Goal: Find specific page/section: Locate a particular part of the current website

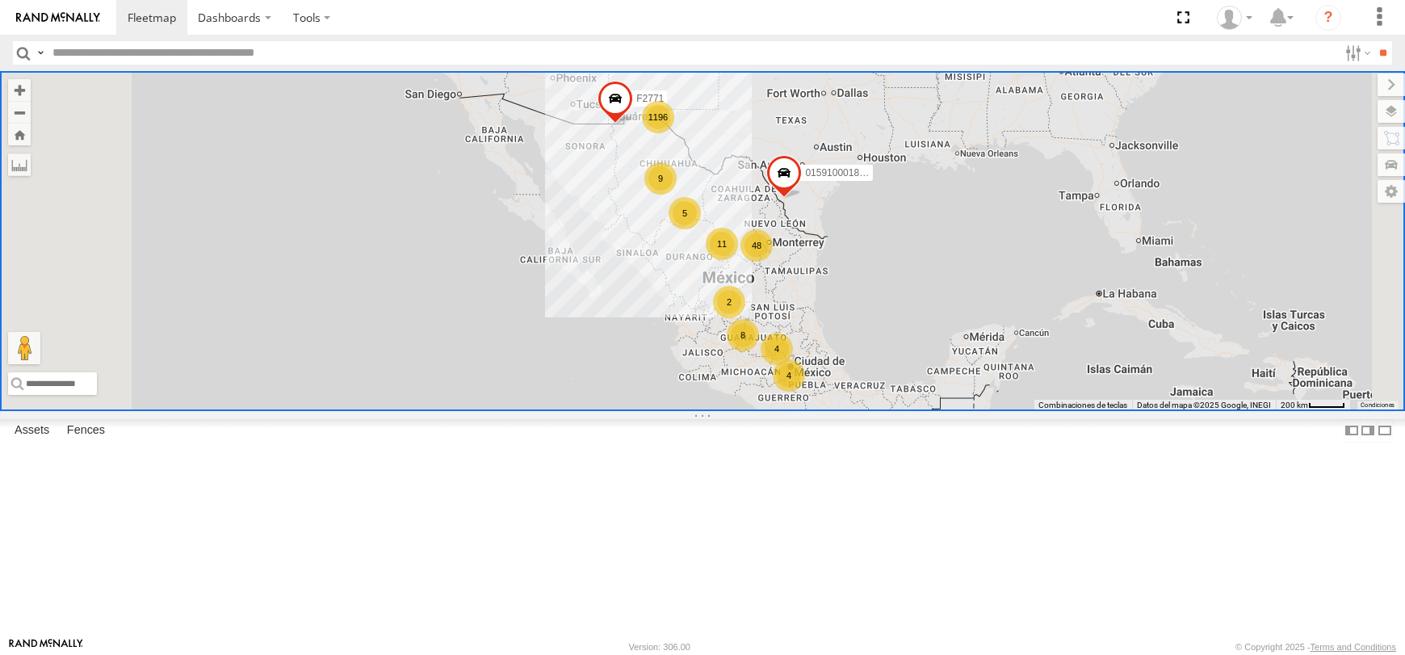
drag, startPoint x: 0, startPoint y: 0, endPoint x: 293, endPoint y: 49, distance: 297.3
click at [294, 49] on input "text" at bounding box center [692, 52] width 1292 height 23
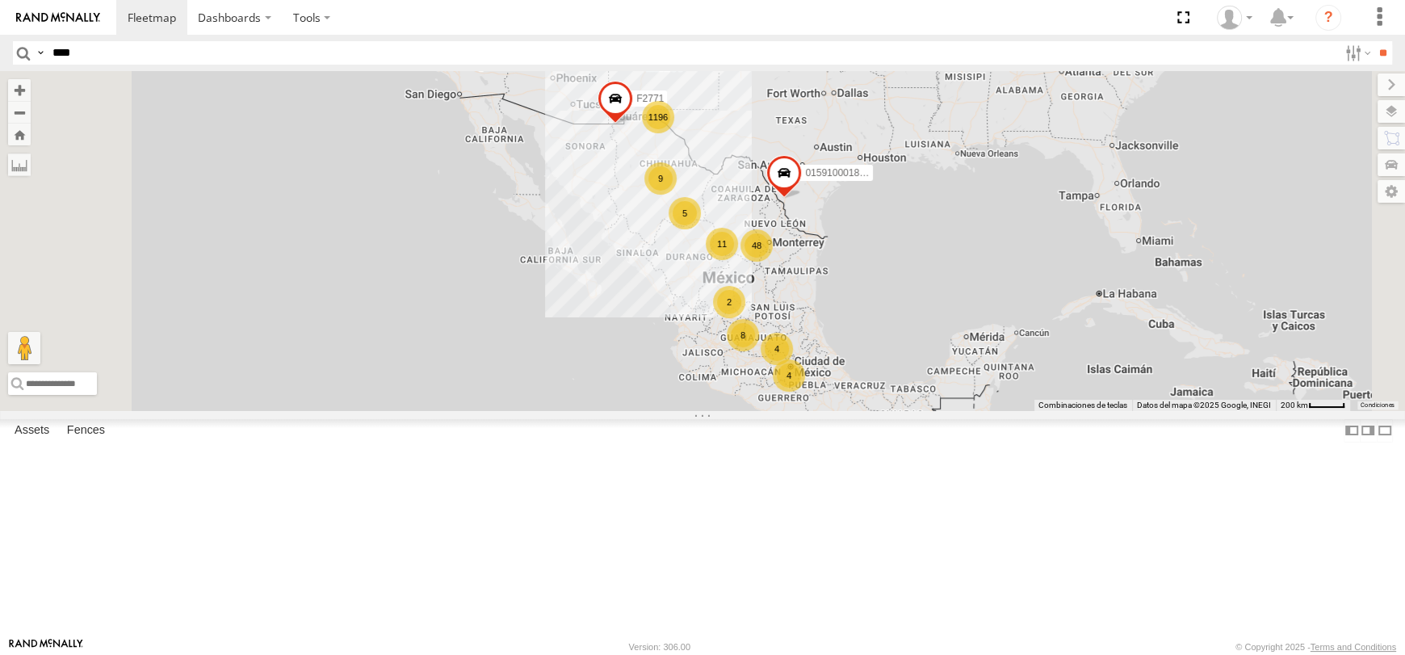
click at [1374, 41] on input "**" at bounding box center [1383, 52] width 19 height 23
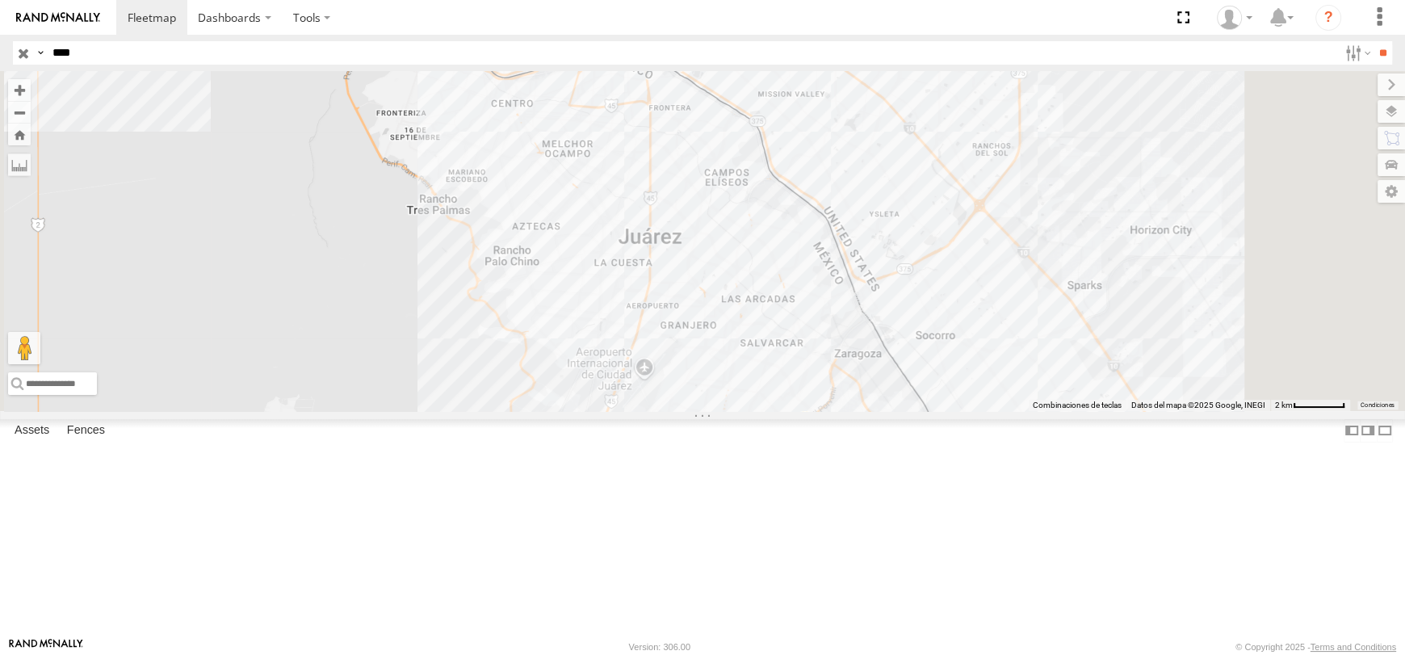
click at [0, 0] on div "8690" at bounding box center [0, 0] width 0 height 0
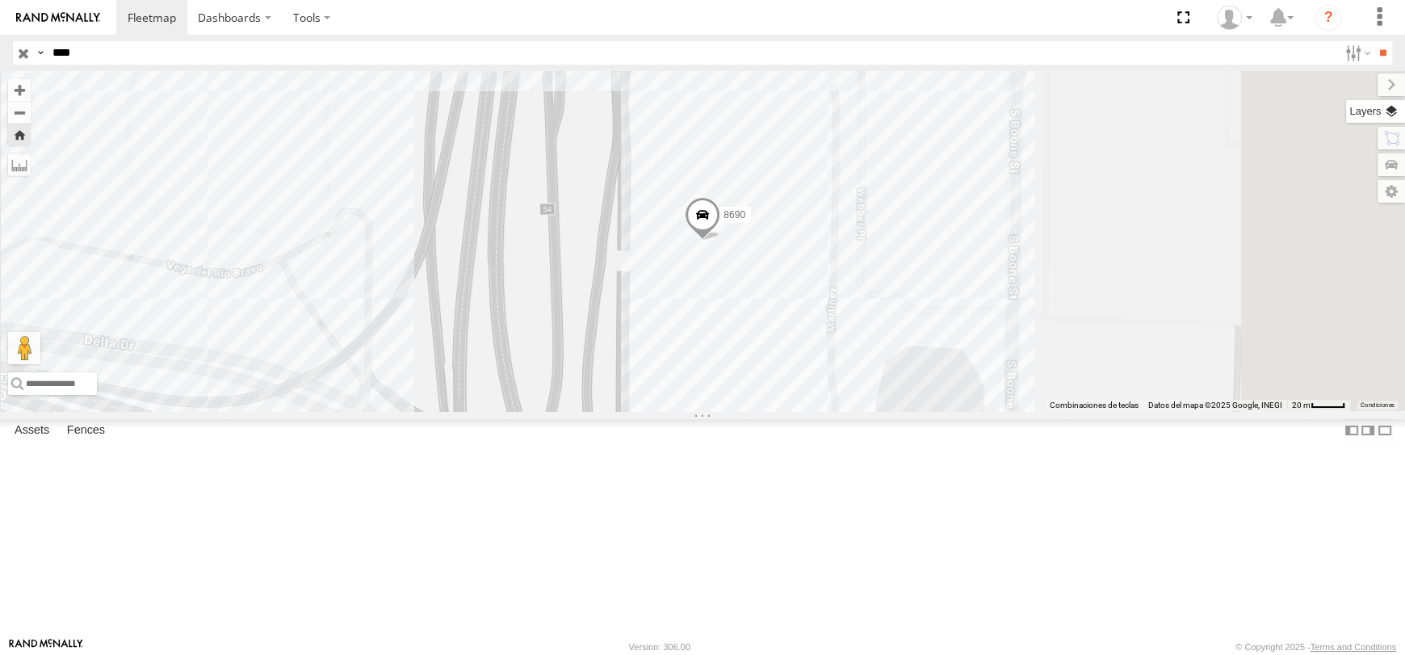
click at [1384, 110] on label at bounding box center [1375, 111] width 59 height 23
click at [0, 0] on div "Basemaps" at bounding box center [0, 0] width 0 height 0
click at [0, 0] on span "Basemaps" at bounding box center [0, 0] width 0 height 0
click at [0, 0] on span "Satellite" at bounding box center [0, 0] width 0 height 0
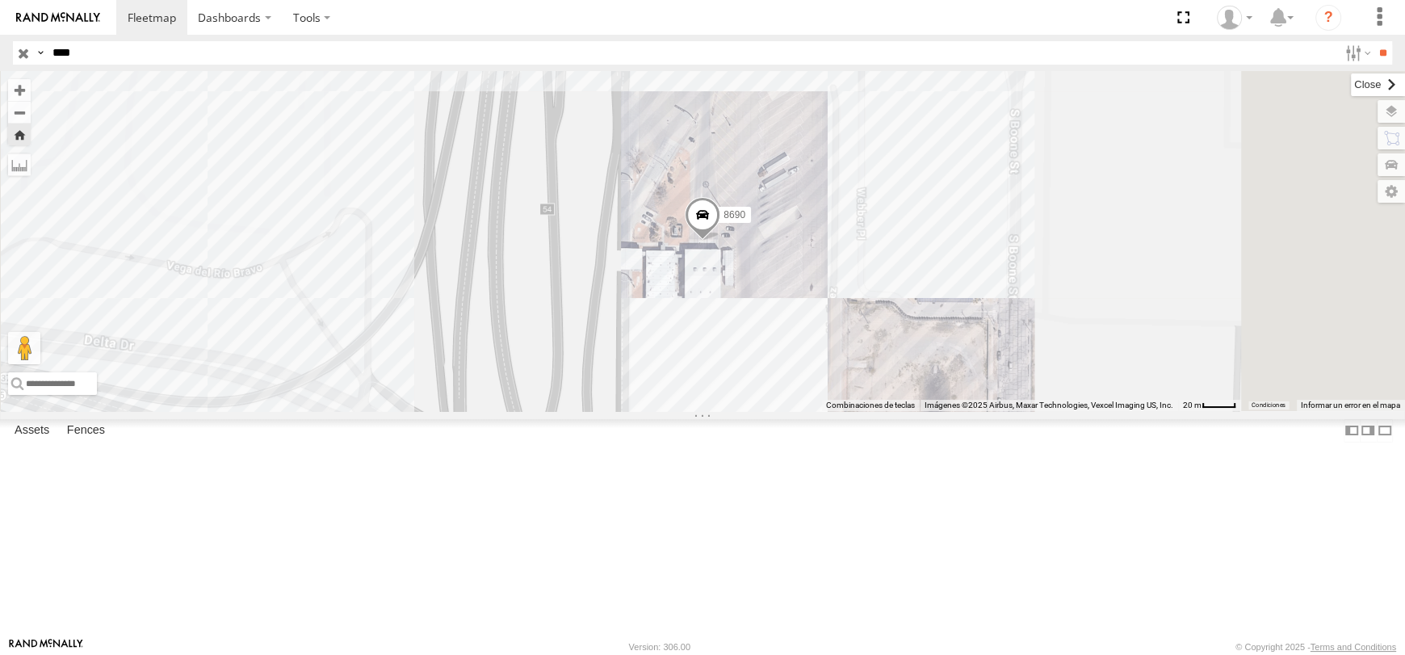
click at [1351, 86] on label at bounding box center [1378, 84] width 54 height 23
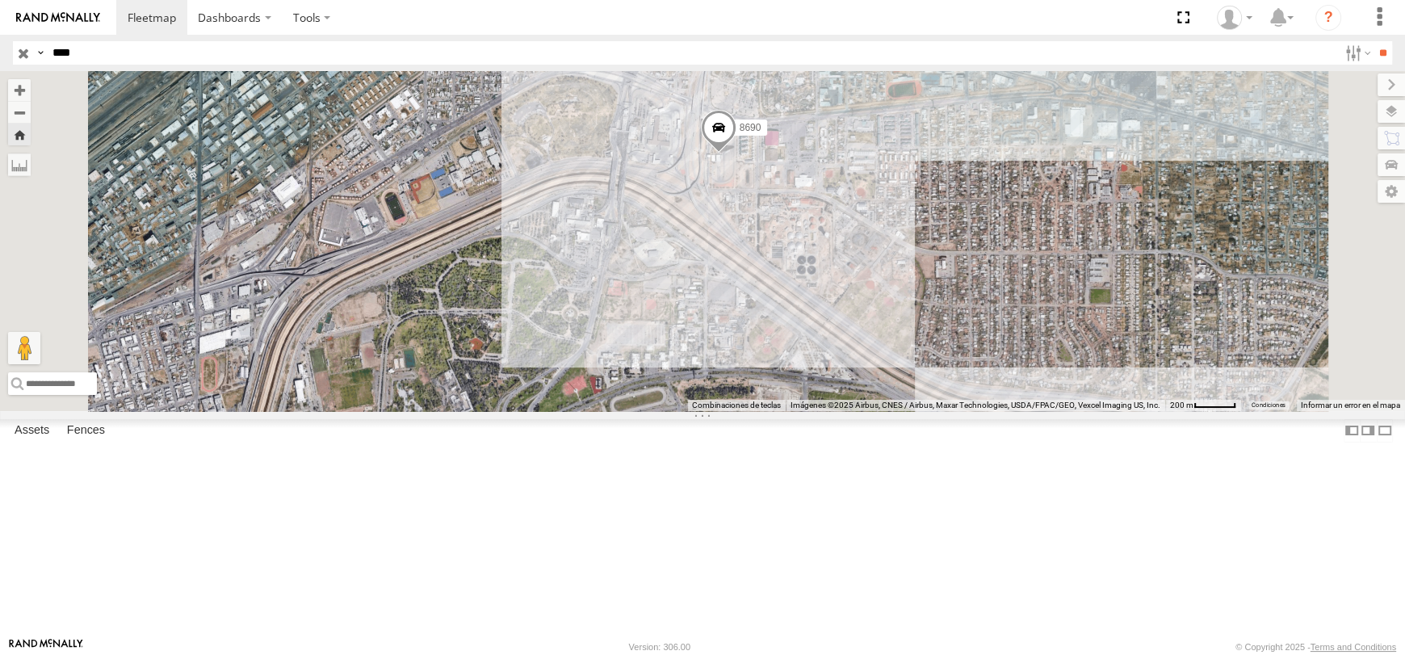
click at [22, 48] on div "Search Query Asset ID Asset Label Registration Manufacturer Model VIN Job ID Dr…" at bounding box center [693, 52] width 1361 height 23
click at [1374, 41] on input "**" at bounding box center [1383, 52] width 19 height 23
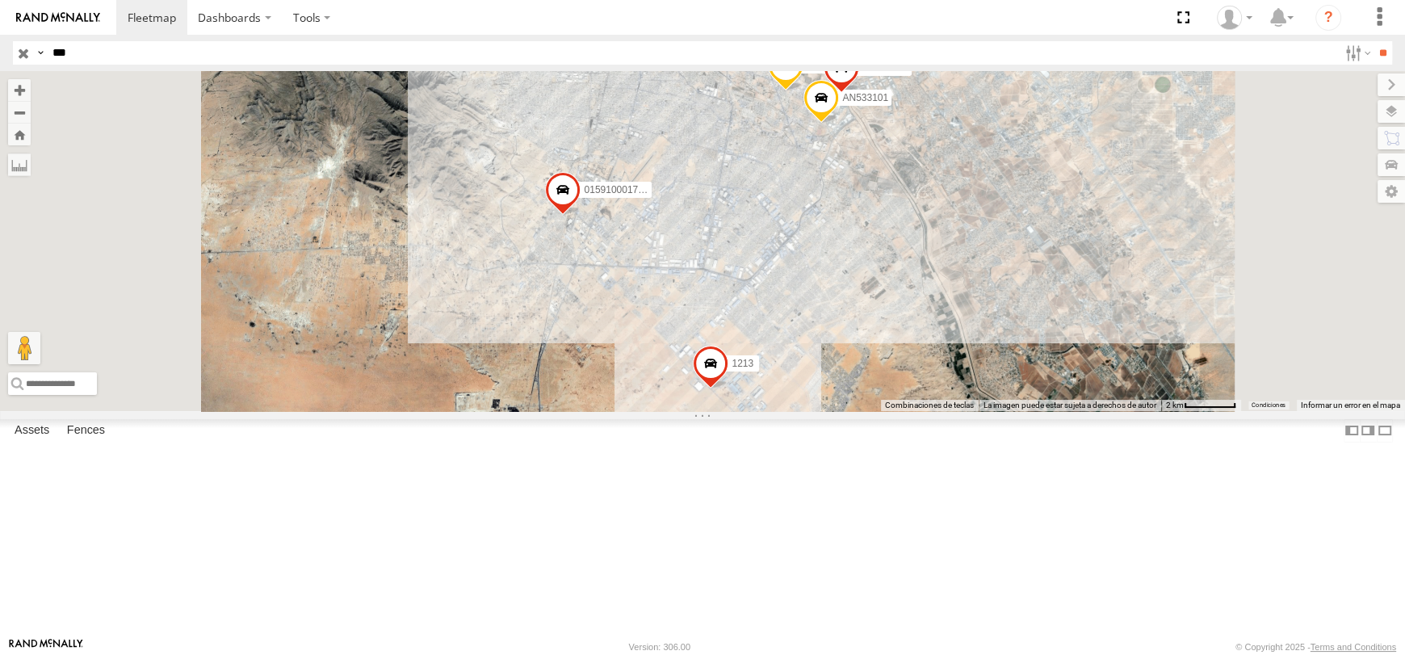
click at [0, 0] on div "205" at bounding box center [0, 0] width 0 height 0
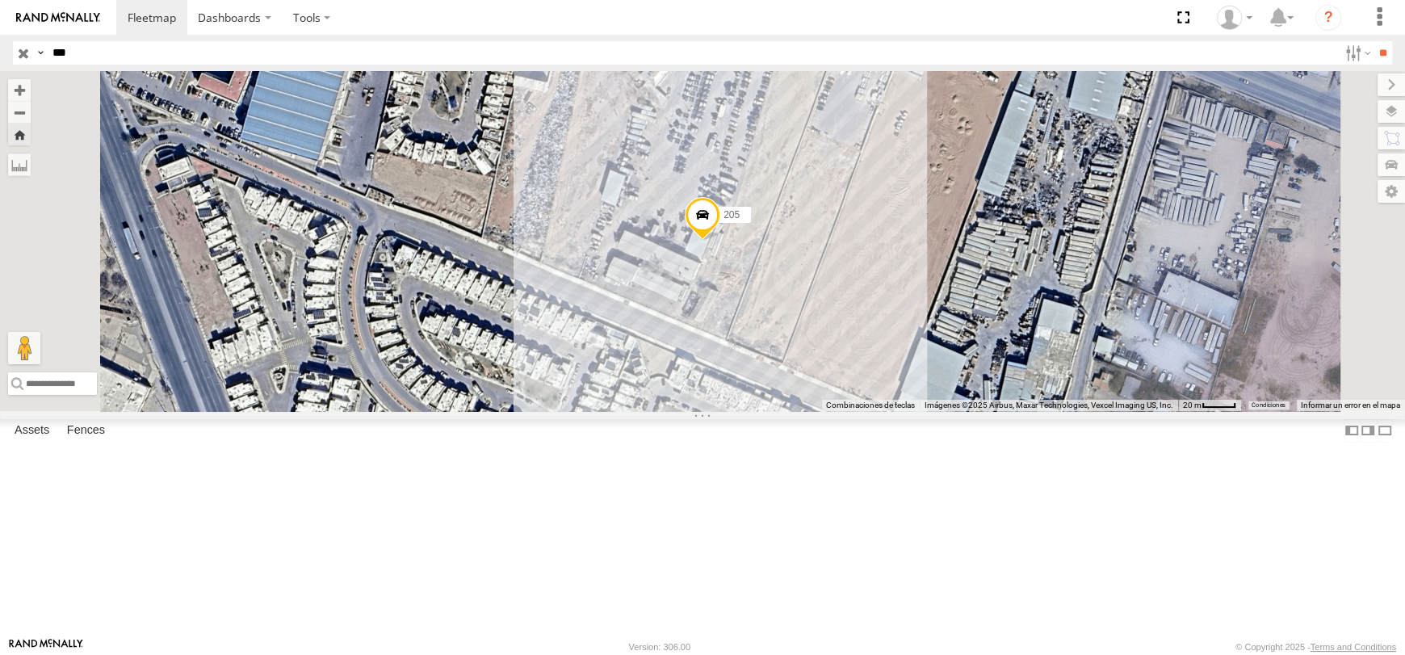
drag, startPoint x: 78, startPoint y: 44, endPoint x: 48, endPoint y: 44, distance: 29.1
click at [49, 44] on input "***" at bounding box center [692, 52] width 1292 height 23
click at [1374, 41] on input "**" at bounding box center [1383, 52] width 19 height 23
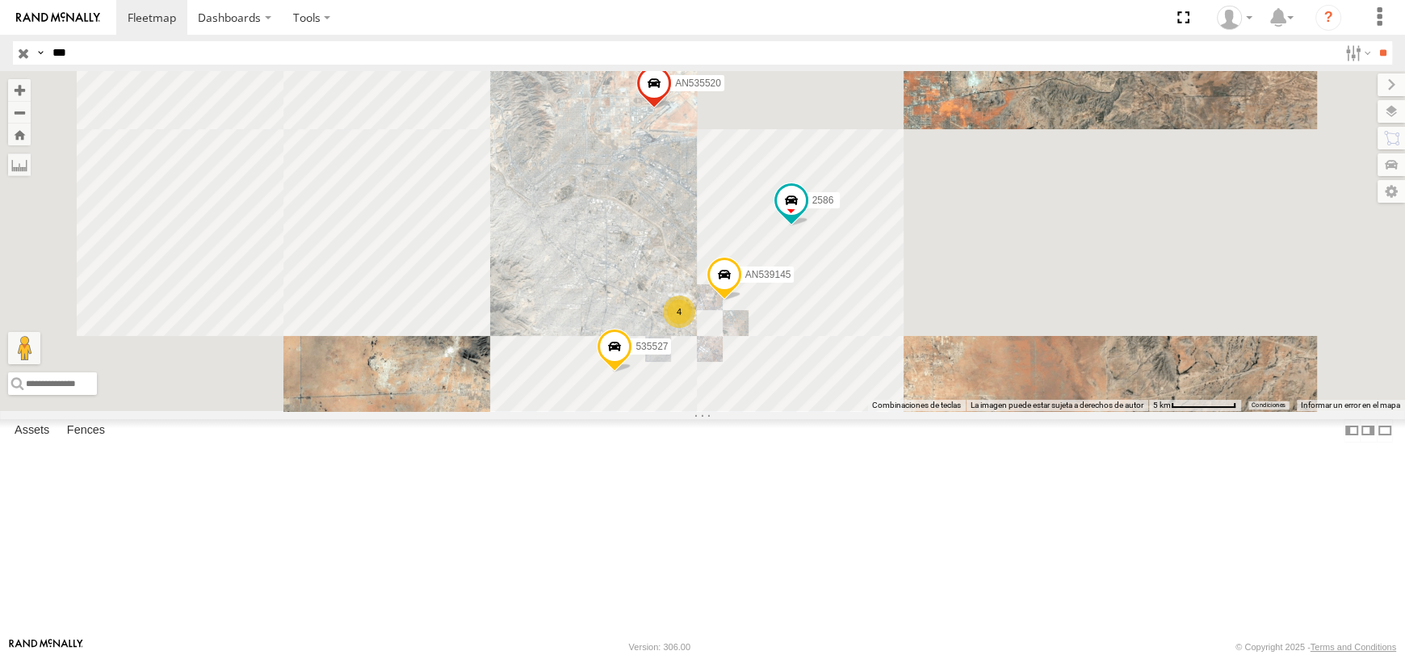
click at [0, 0] on div at bounding box center [0, 0] width 0 height 0
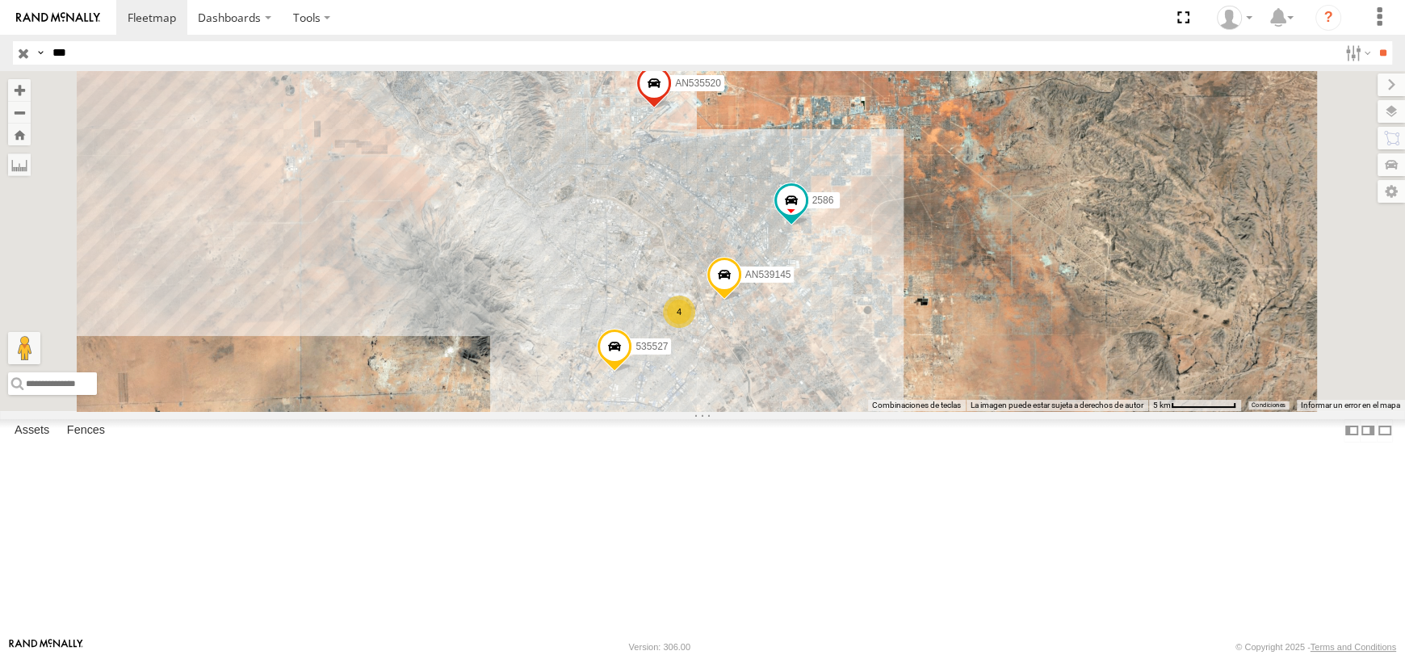
click at [0, 0] on div "552 Cruce Transportes Siete- [GEOGRAPHIC_DATA] SERVICIO INTERNACIONAL DE ENLACE…" at bounding box center [0, 0] width 0 height 0
click at [0, 0] on div "552 Cruce" at bounding box center [0, 0] width 0 height 0
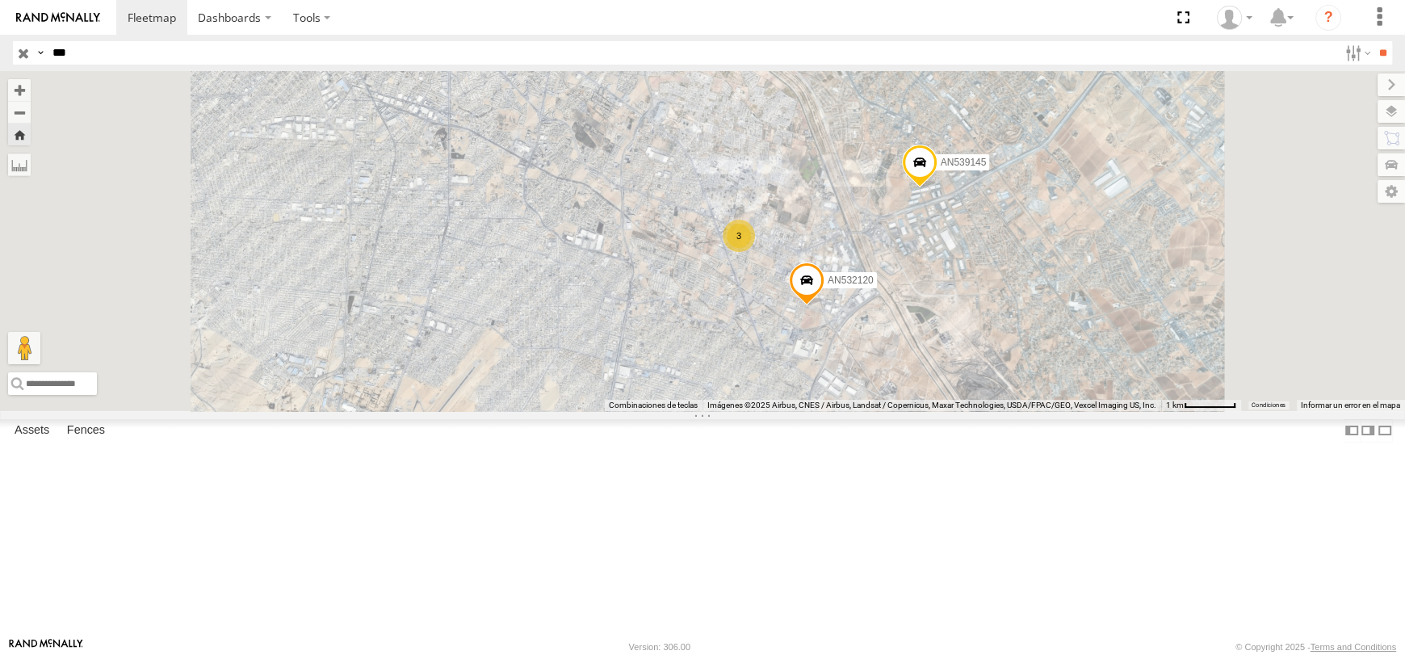
click at [0, 0] on div "Cruce" at bounding box center [0, 0] width 0 height 0
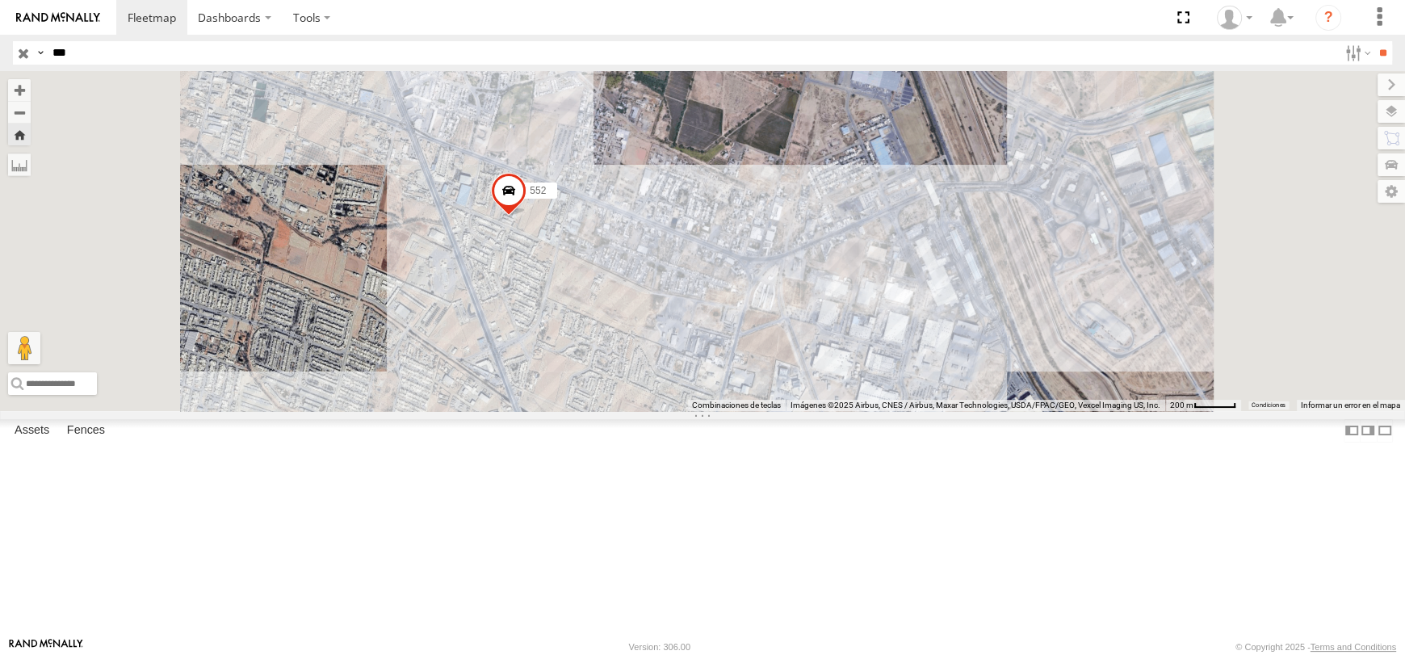
click at [527, 216] on span at bounding box center [509, 195] width 36 height 44
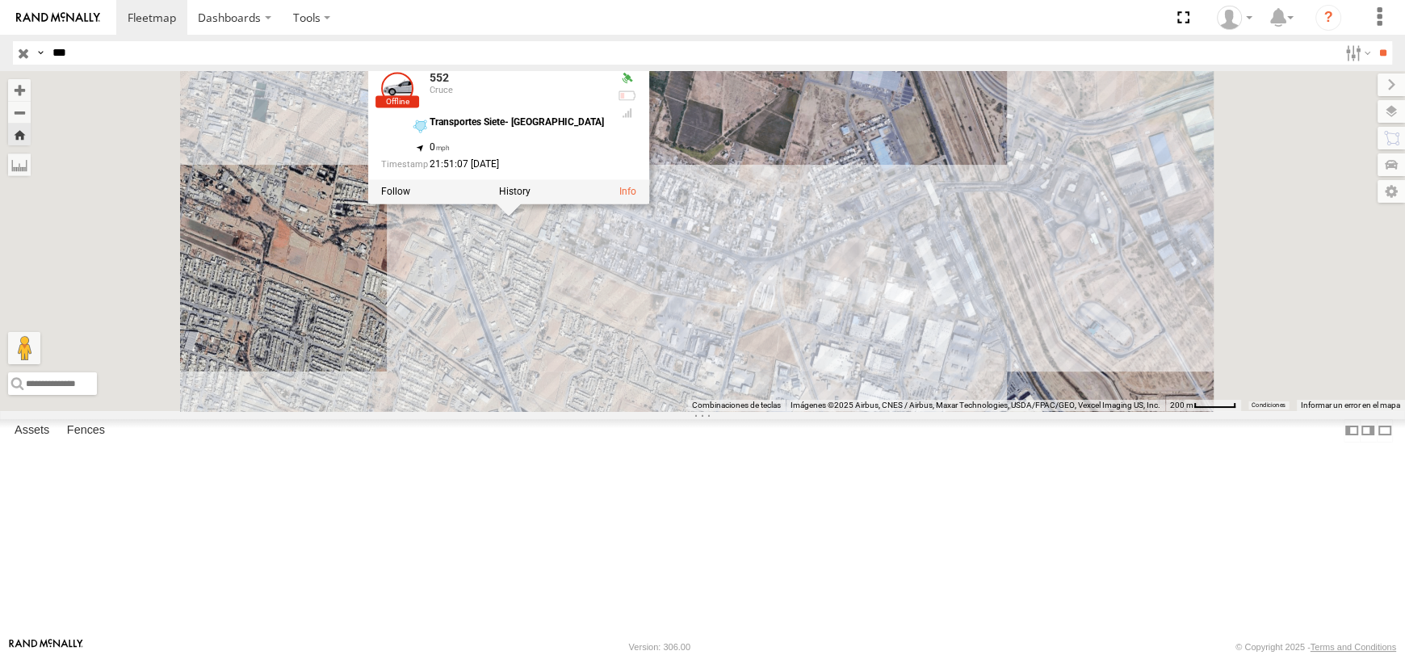
click at [636, 86] on div at bounding box center [626, 79] width 19 height 13
click at [754, 334] on div "552 552 Cruce Transportes Siete- [GEOGRAPHIC_DATA] 31.66976 , -106.36314 0 21:5…" at bounding box center [702, 240] width 1405 height 339
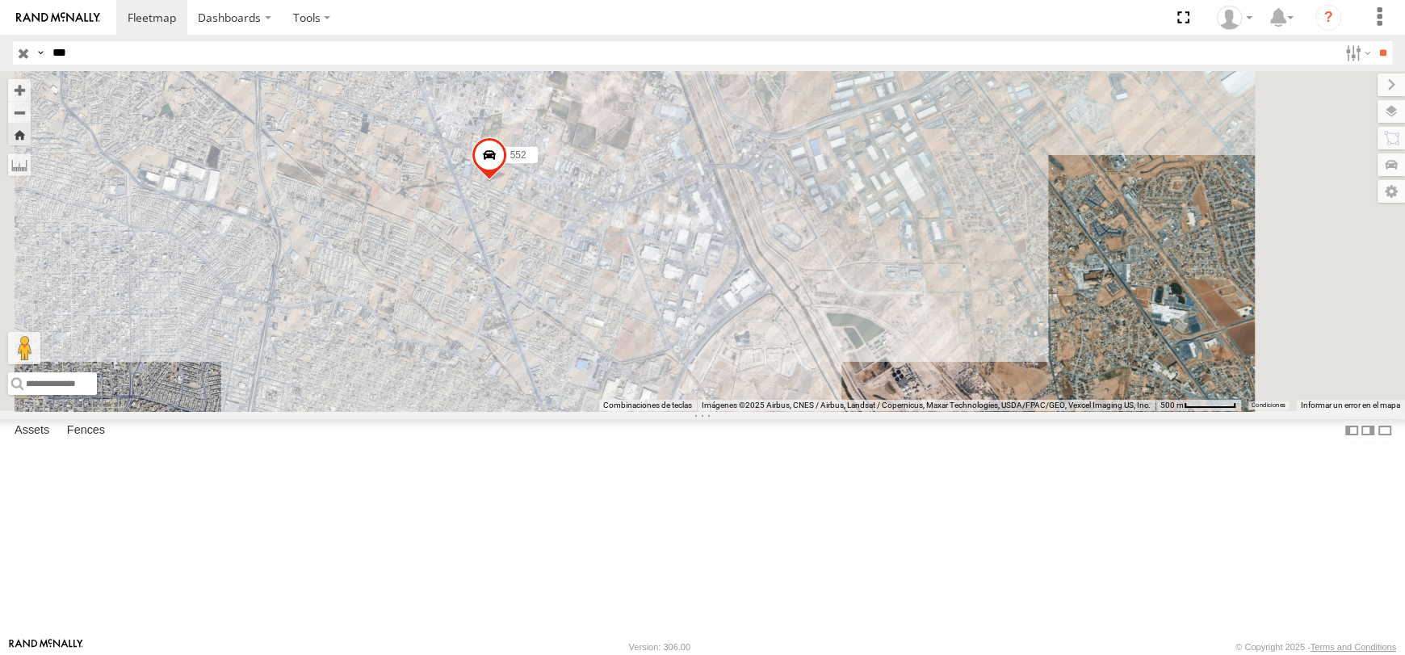
drag, startPoint x: 65, startPoint y: 47, endPoint x: 38, endPoint y: 43, distance: 27.0
click at [38, 43] on div "Search Query Asset ID Asset Label Registration Manufacturer Model VIN Job ID Dr…" at bounding box center [693, 52] width 1361 height 23
click at [1374, 41] on input "**" at bounding box center [1383, 52] width 19 height 23
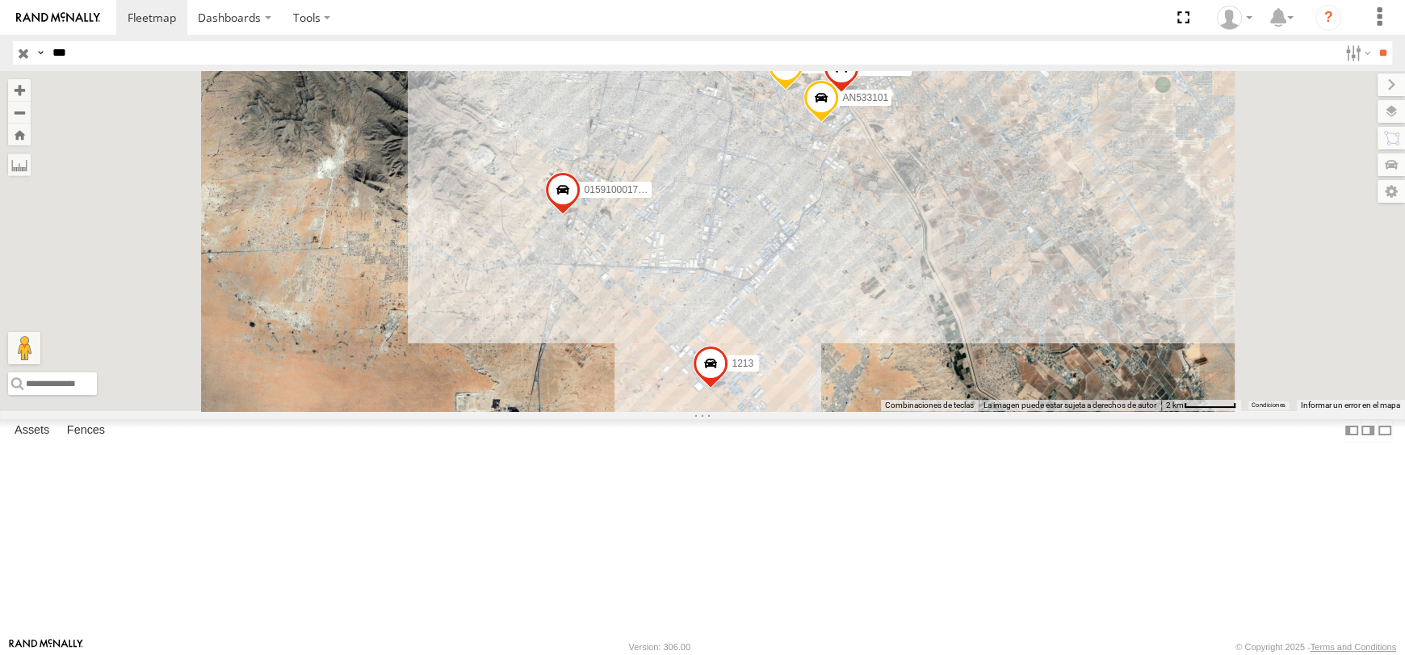
click at [804, 91] on span at bounding box center [786, 70] width 36 height 44
drag, startPoint x: 1043, startPoint y: 237, endPoint x: 1031, endPoint y: 258, distance: 24.9
click at [1043, 237] on div "205 AN538979 AN533101 1213 015910001795205 205 FLEX NORTE Transportes Siete- [G…" at bounding box center [702, 240] width 1405 height 339
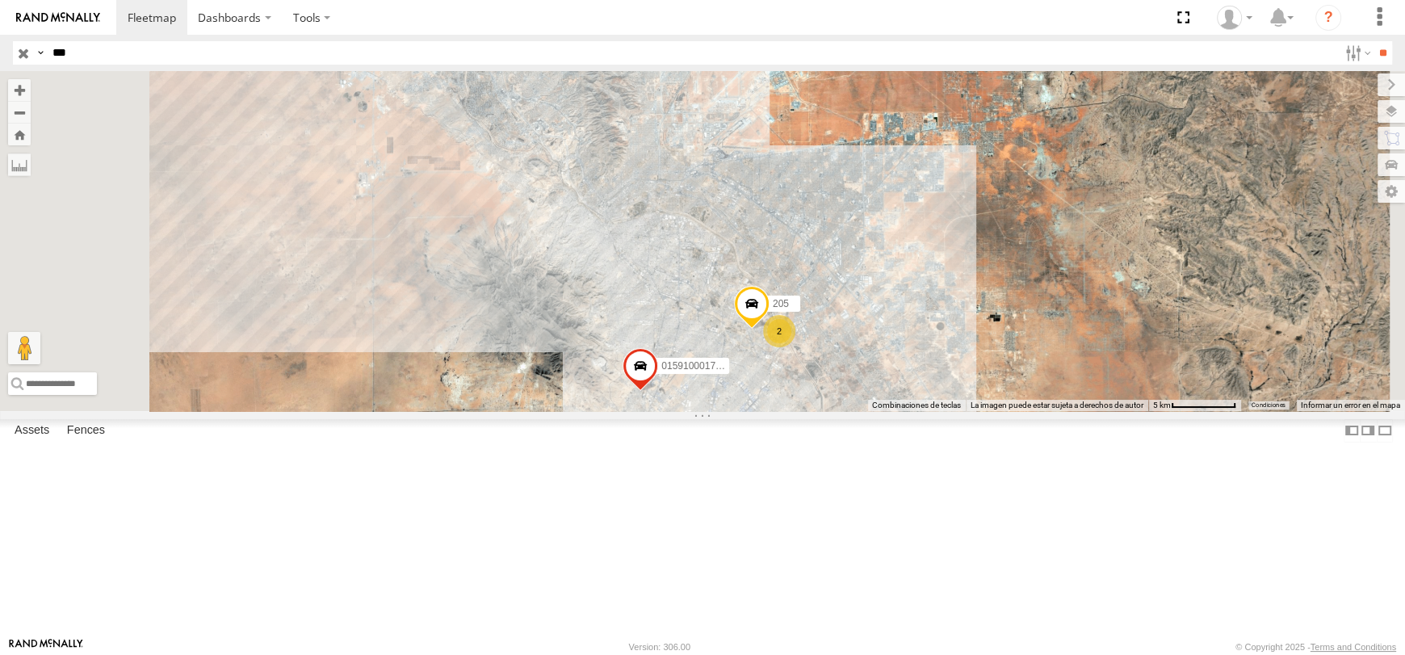
drag, startPoint x: 952, startPoint y: 256, endPoint x: 927, endPoint y: 452, distance: 197.9
click at [927, 410] on div "205 1213 015910001795205 2" at bounding box center [702, 240] width 1405 height 339
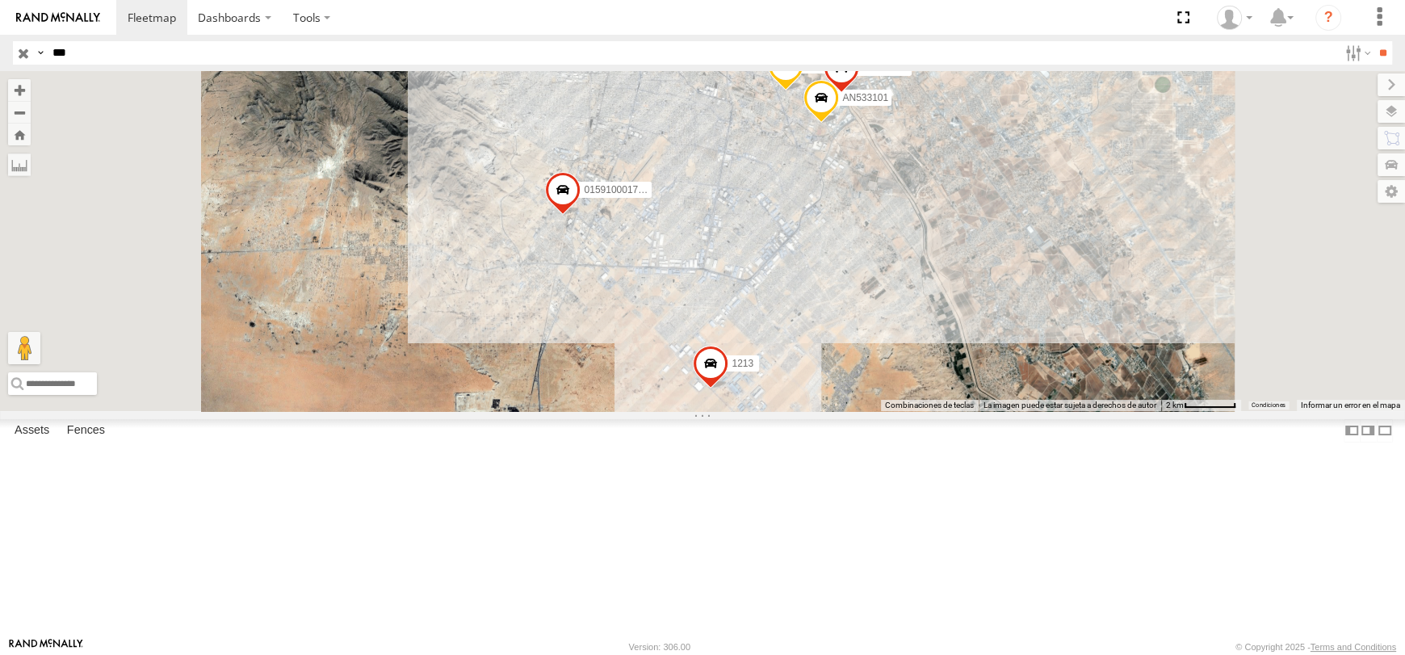
click at [0, 0] on div "205 FLEX NORTE" at bounding box center [0, 0] width 0 height 0
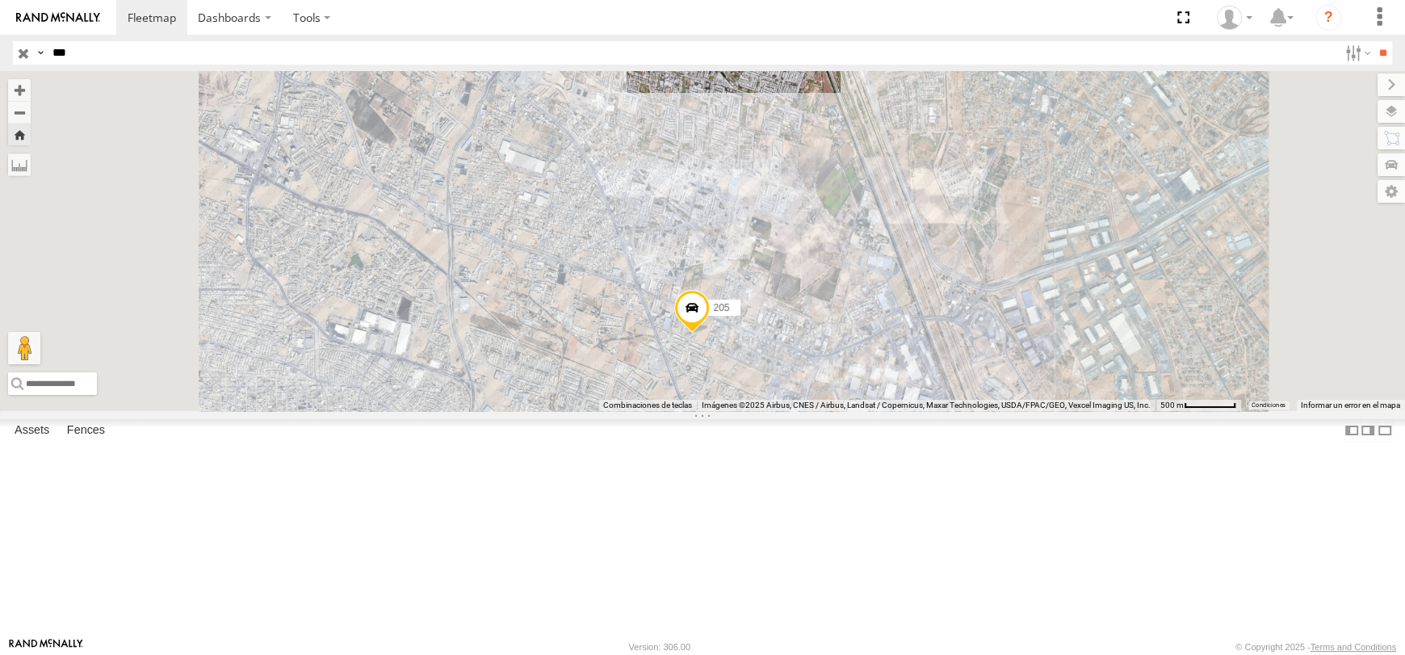
drag, startPoint x: 783, startPoint y: 306, endPoint x: 817, endPoint y: 435, distance: 133.8
click at [817, 410] on div "205" at bounding box center [702, 240] width 1405 height 339
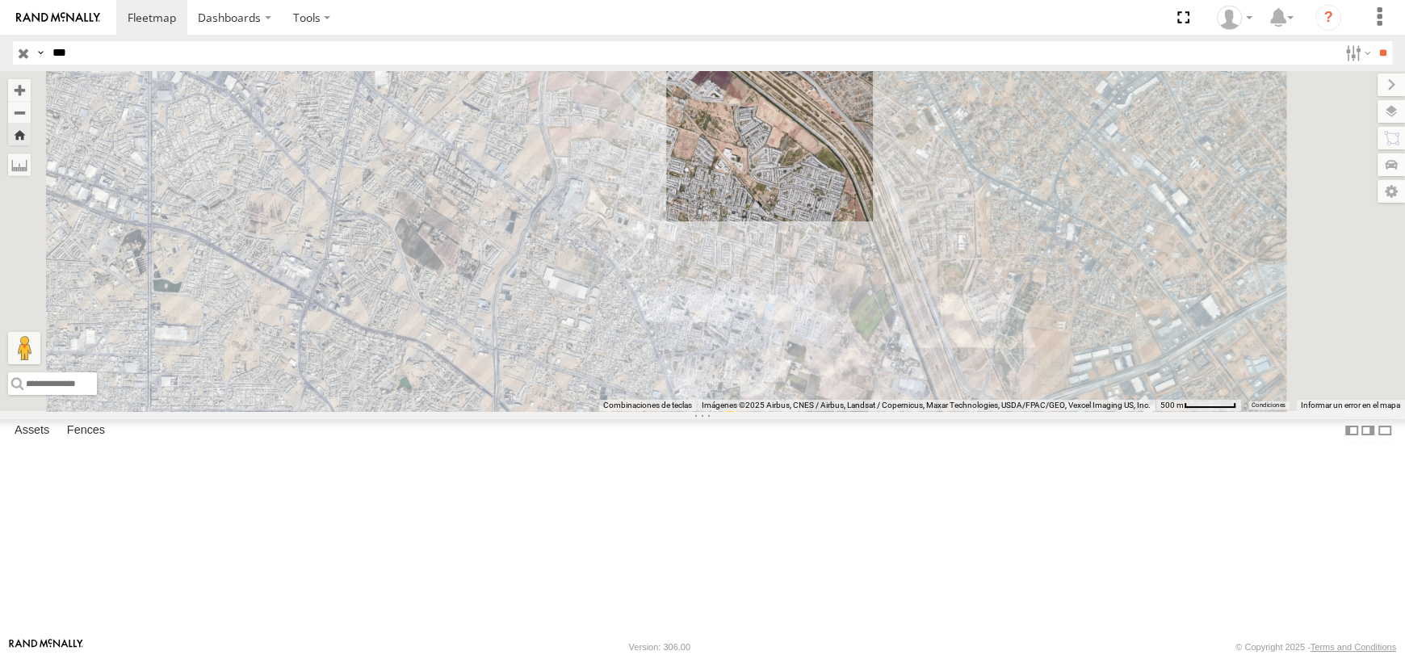
drag, startPoint x: 79, startPoint y: 52, endPoint x: 33, endPoint y: 51, distance: 46.0
click at [33, 51] on div "Search Query Asset ID Asset Label Registration Manufacturer Model VIN Job ID Dr…" at bounding box center [693, 52] width 1361 height 23
type input "*"
type input "****"
click at [1374, 41] on input "**" at bounding box center [1383, 52] width 19 height 23
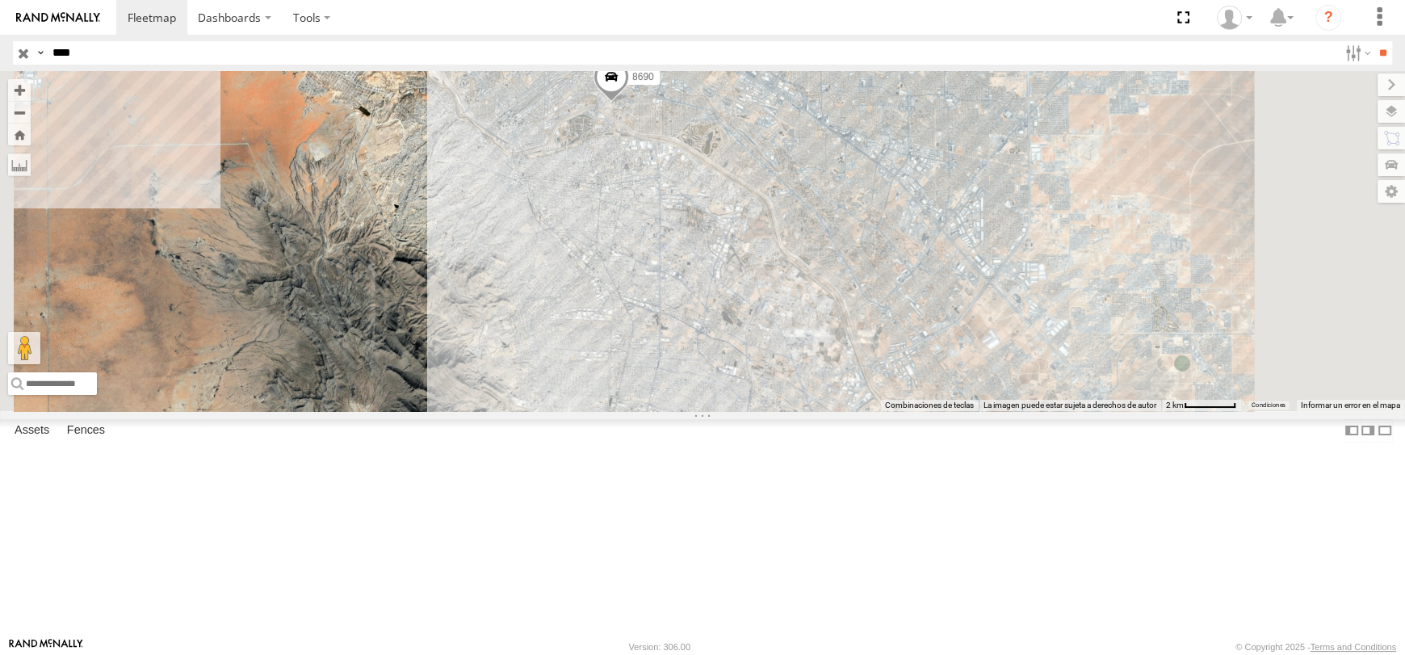
drag, startPoint x: 767, startPoint y: 241, endPoint x: 783, endPoint y: 246, distance: 16.9
click at [768, 254] on div "8690 AN538690" at bounding box center [702, 240] width 1405 height 339
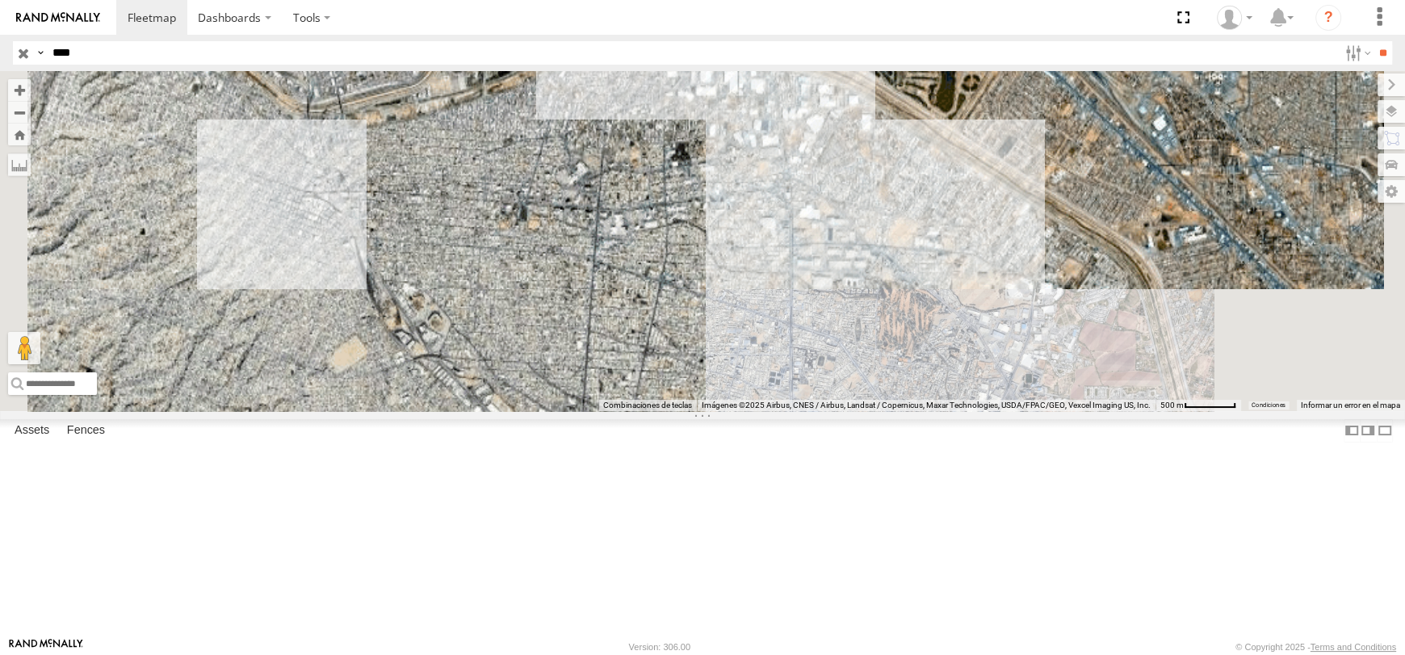
drag, startPoint x: 804, startPoint y: 175, endPoint x: 796, endPoint y: 456, distance: 280.4
click at [796, 410] on div "8690 AN538690" at bounding box center [702, 240] width 1405 height 339
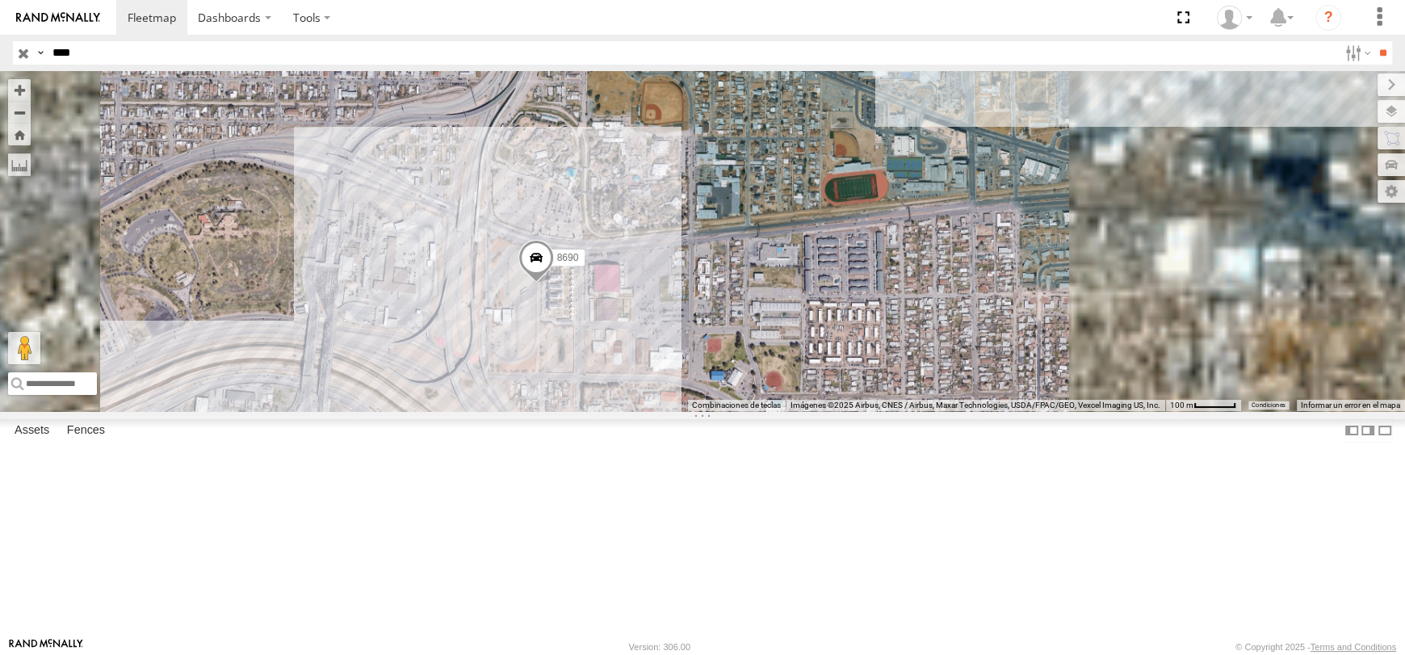
drag, startPoint x: 871, startPoint y: 318, endPoint x: 913, endPoint y: 233, distance: 94.6
click at [904, 256] on div "8690 AN538690" at bounding box center [702, 240] width 1405 height 339
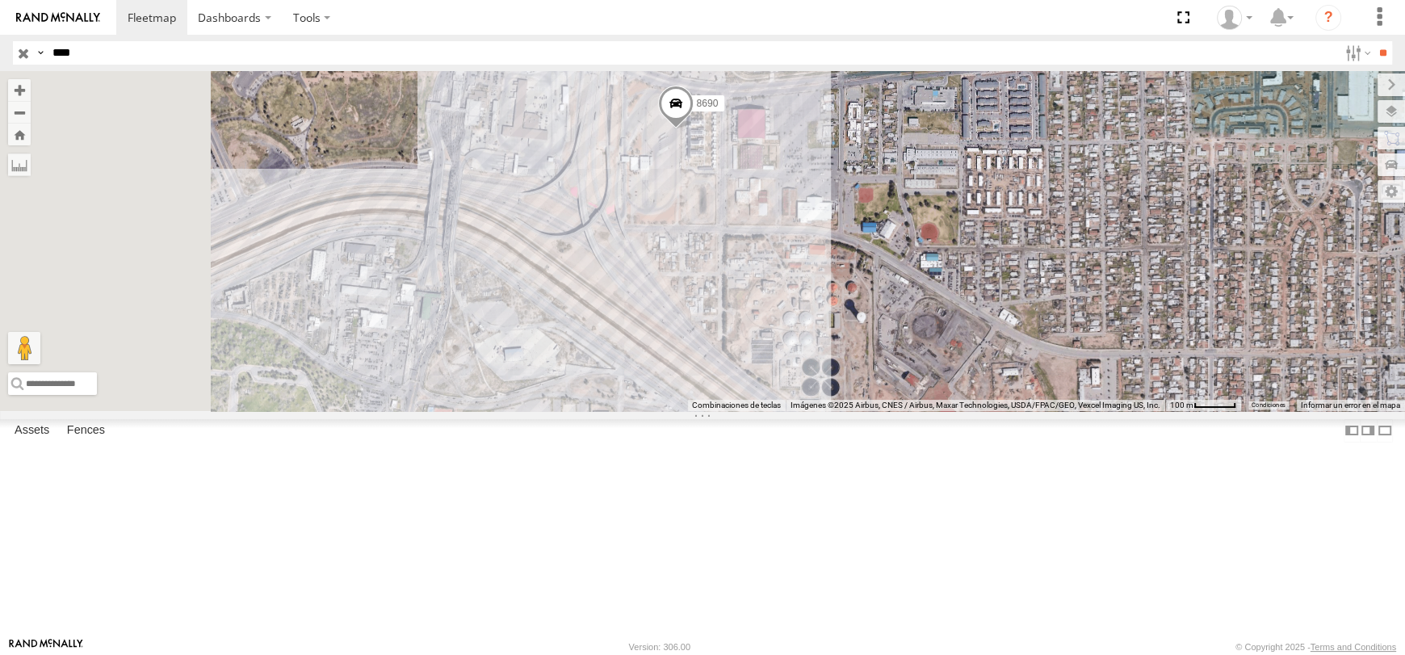
drag, startPoint x: 838, startPoint y: 392, endPoint x: 939, endPoint y: 334, distance: 115.4
click at [939, 334] on div "8690 AN538690" at bounding box center [702, 240] width 1405 height 339
